Goal: Task Accomplishment & Management: Manage account settings

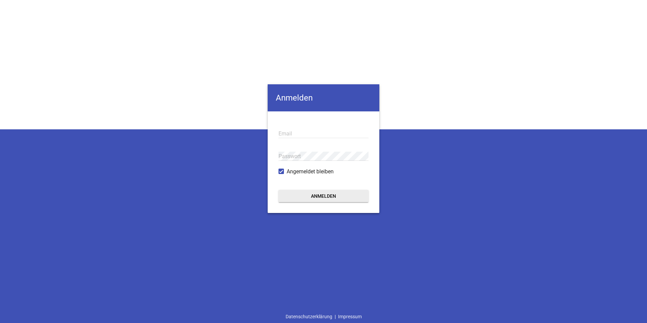
click at [291, 130] on input "email" at bounding box center [324, 133] width 90 height 9
type input "[PERSON_NAME][EMAIL_ADDRESS][PERSON_NAME][DOMAIN_NAME]"
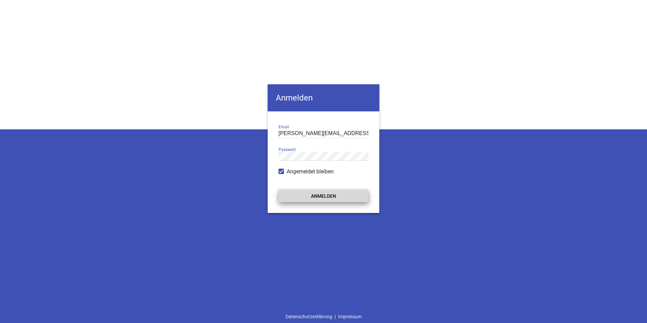
click at [330, 196] on button "Anmelden" at bounding box center [324, 196] width 90 height 12
click at [322, 196] on button "Anmelden" at bounding box center [324, 196] width 90 height 12
click at [267, 152] on div "Anmelden [PERSON_NAME][EMAIL_ADDRESS][PERSON_NAME][DOMAIN_NAME] Email Passwort …" at bounding box center [323, 161] width 647 height 323
click at [324, 195] on button "Anmelden" at bounding box center [324, 196] width 90 height 12
click at [224, 152] on div "Anmelden [PERSON_NAME][EMAIL_ADDRESS][PERSON_NAME][DOMAIN_NAME] Email Passwort …" at bounding box center [323, 161] width 647 height 323
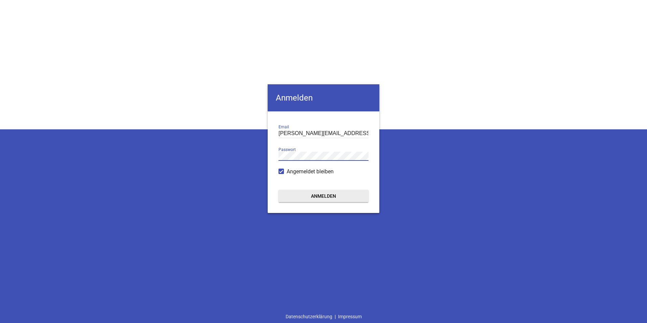
click at [279, 190] on button "Anmelden" at bounding box center [324, 196] width 90 height 12
click at [318, 195] on button "Anmelden" at bounding box center [324, 196] width 90 height 12
click at [312, 190] on button "Anmelden" at bounding box center [324, 196] width 90 height 12
click at [225, 158] on div "Anmelden [PERSON_NAME][EMAIL_ADDRESS][PERSON_NAME][DOMAIN_NAME] Email Passwort …" at bounding box center [323, 161] width 647 height 323
click at [315, 195] on button "Anmelden" at bounding box center [324, 196] width 90 height 12
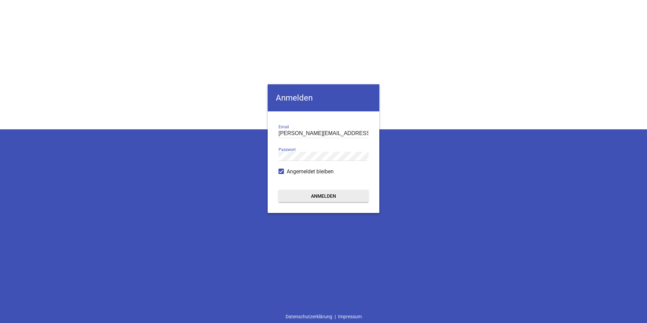
click at [600, 32] on div "Anmelden [PERSON_NAME][EMAIL_ADDRESS][PERSON_NAME][DOMAIN_NAME] Email Passwort …" at bounding box center [323, 161] width 647 height 323
